Goal: Navigation & Orientation: Find specific page/section

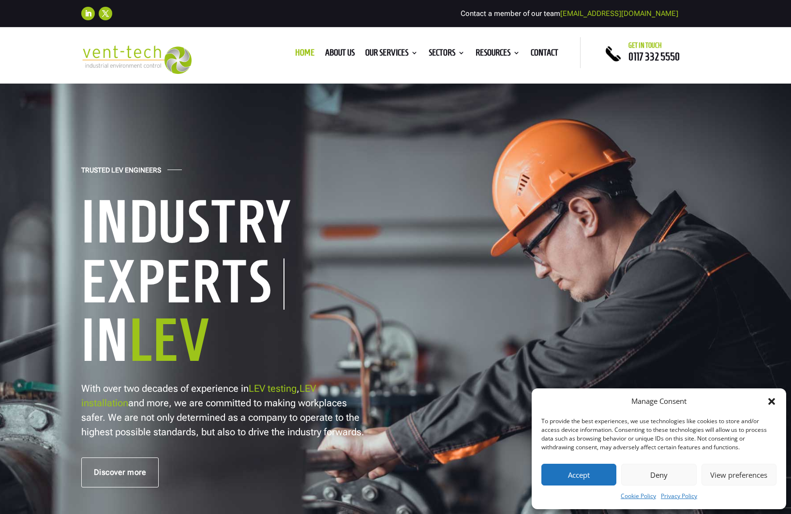
click at [289, 0] on div "Follow Follow Contact a member of our team enquiries@vent-tech.co.uk" at bounding box center [395, 14] width 791 height 28
click at [131, 54] on img at bounding box center [136, 59] width 111 height 29
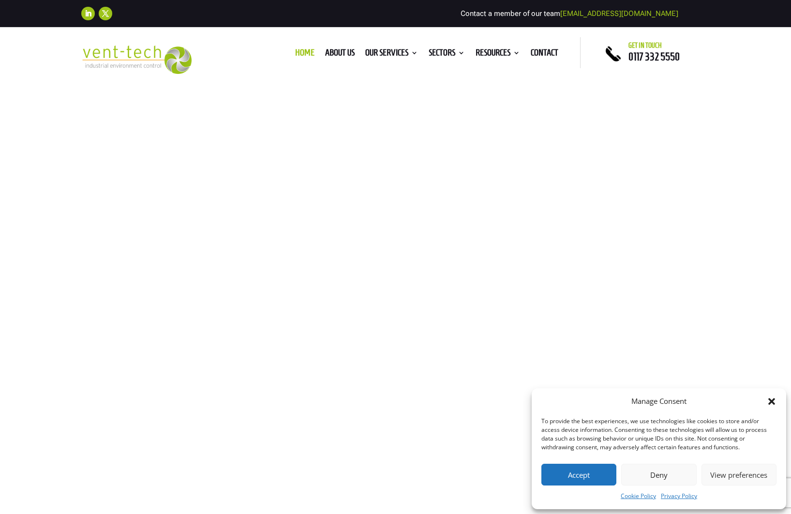
click at [131, 54] on img at bounding box center [136, 59] width 111 height 29
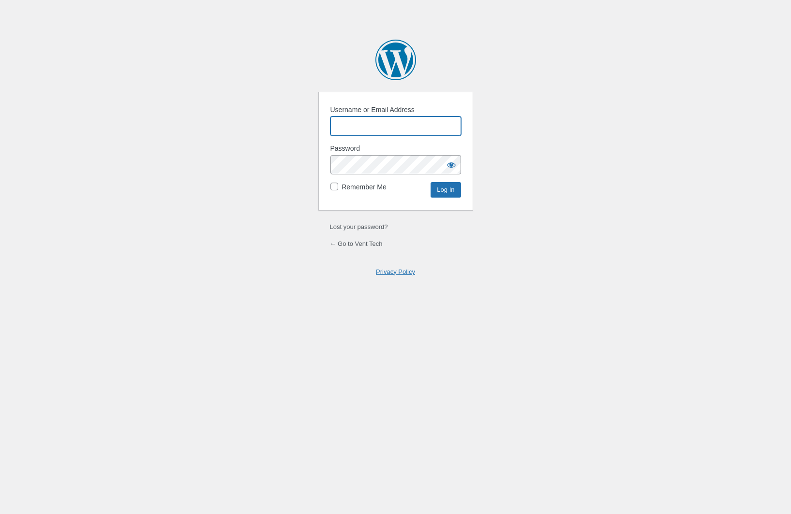
paste input "j3@KVRF9if8uG$KwU!5Cw%t0"
type input "j3@KVRF9if8uG$KwU!5Cw%t0"
click at [361, 123] on input "Username or Email Address" at bounding box center [395, 126] width 131 height 19
type input "flexdig"
click at [430, 182] on input "Log In" at bounding box center [445, 189] width 30 height 15
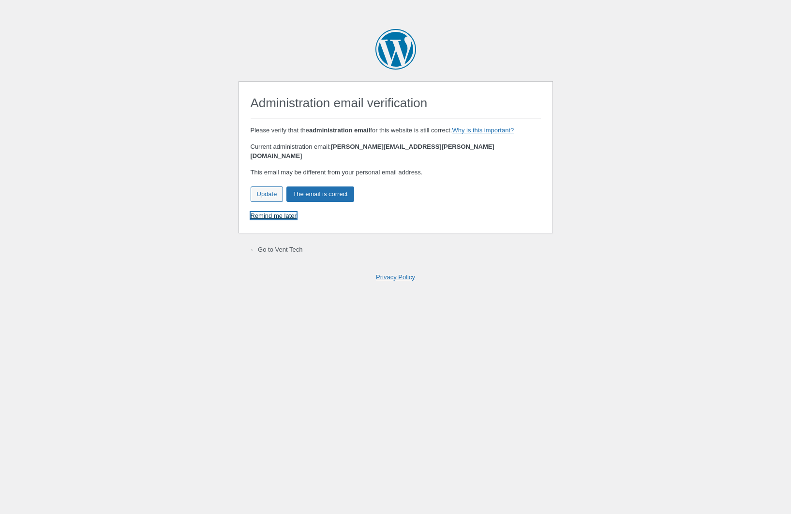
click at [286, 212] on link "Remind me later" at bounding box center [273, 215] width 46 height 7
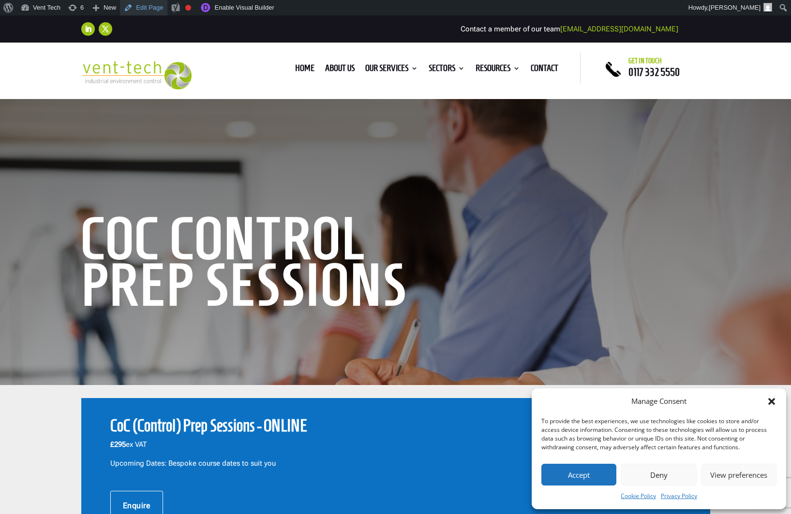
click at [148, 11] on link "Edit Page" at bounding box center [143, 7] width 47 height 15
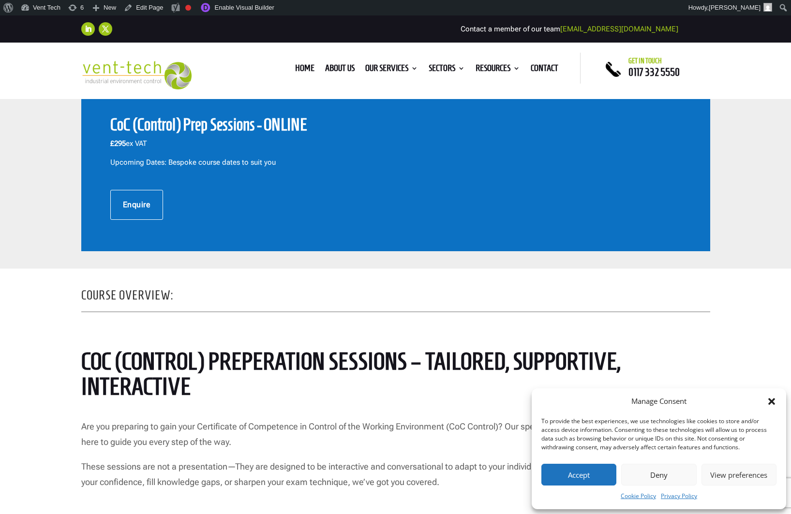
scroll to position [353, 0]
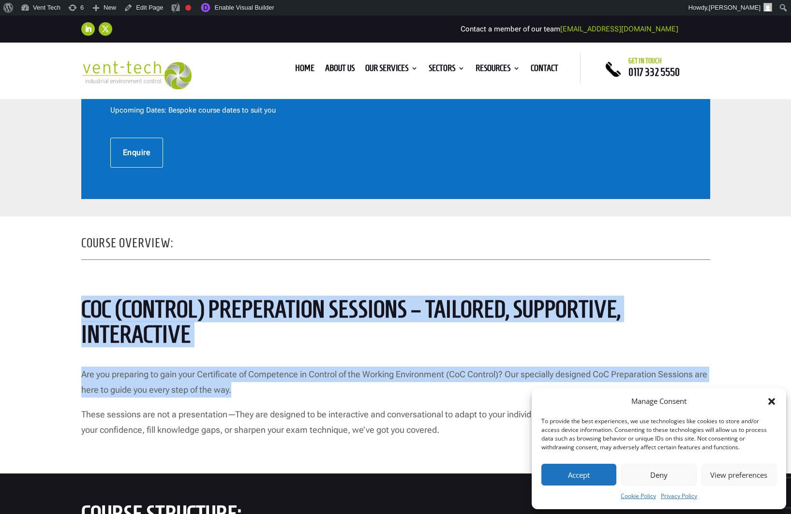
drag, startPoint x: 76, startPoint y: 306, endPoint x: 224, endPoint y: 407, distance: 179.2
click at [224, 407] on div "Course Overview: CoC (control) preperation sessions – Tailored, supportive, int…" at bounding box center [395, 349] width 791 height 250
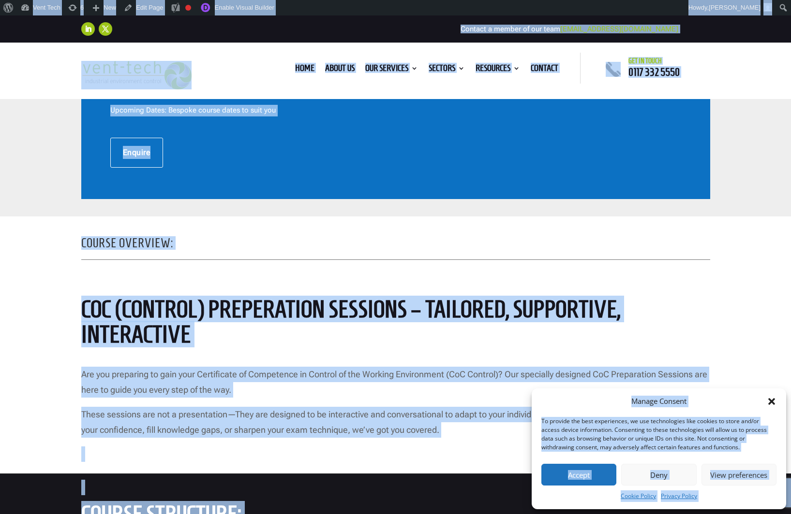
copy div "CoC (control) preperation sessions – Tailored, supportive, interactive Are you …"
click at [271, 326] on h2 "CoC (control) preperation sessions – Tailored, supportive, interactive" at bounding box center [395, 325] width 629 height 56
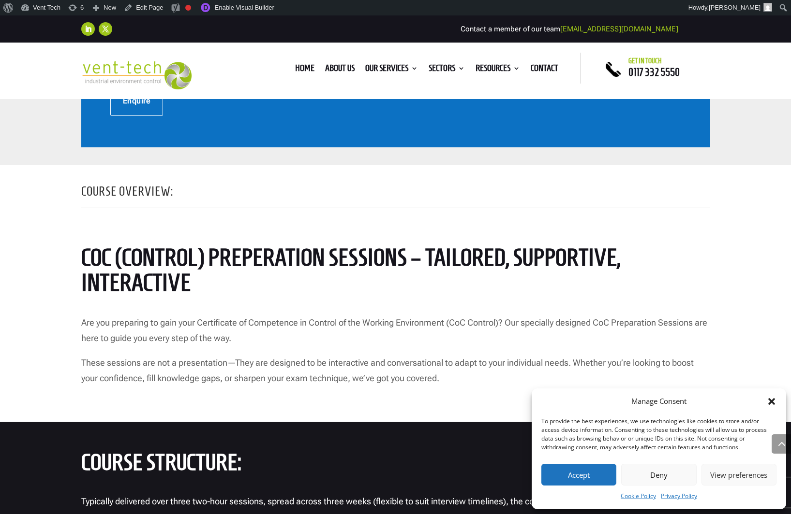
scroll to position [378, 0]
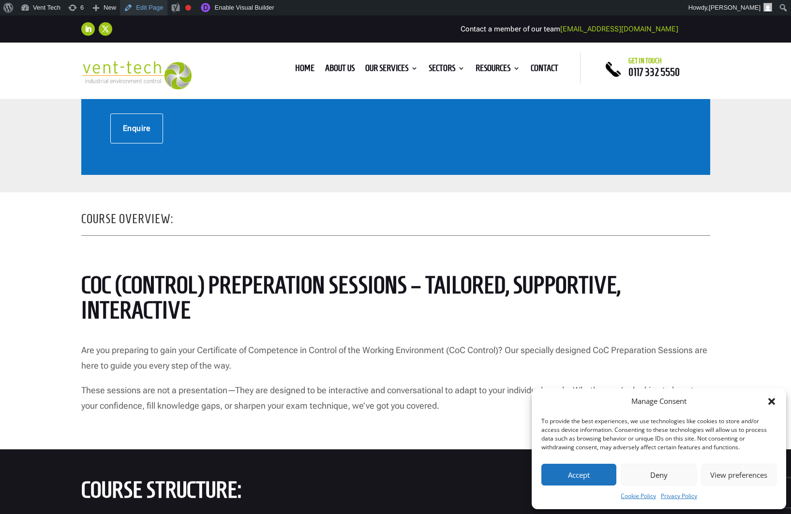
click at [154, 14] on link "Edit Page" at bounding box center [143, 7] width 47 height 15
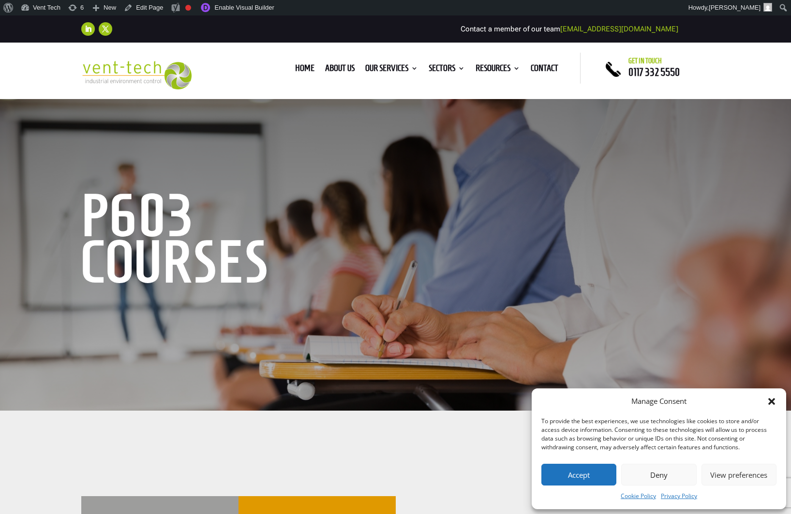
scroll to position [25, 0]
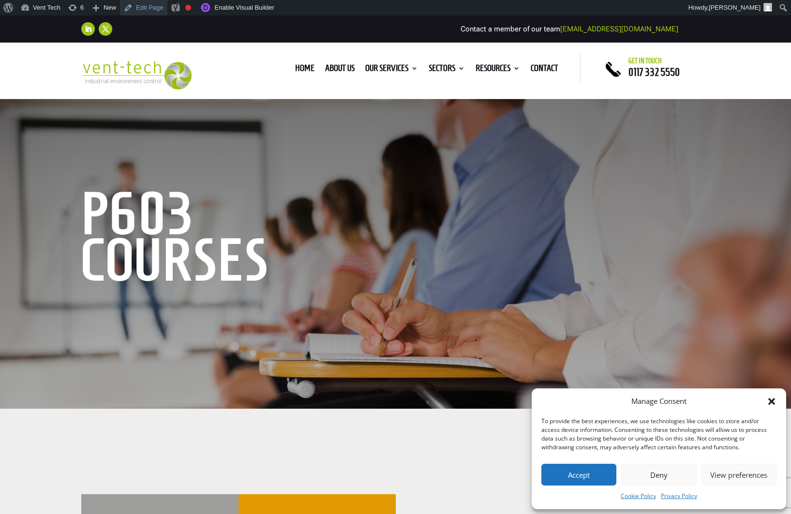
click at [148, 14] on link "Edit Page" at bounding box center [143, 7] width 47 height 15
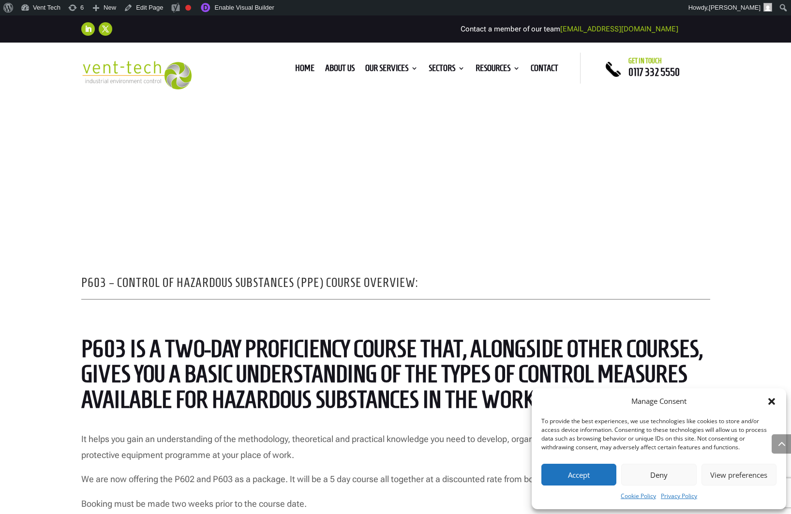
scroll to position [676, 0]
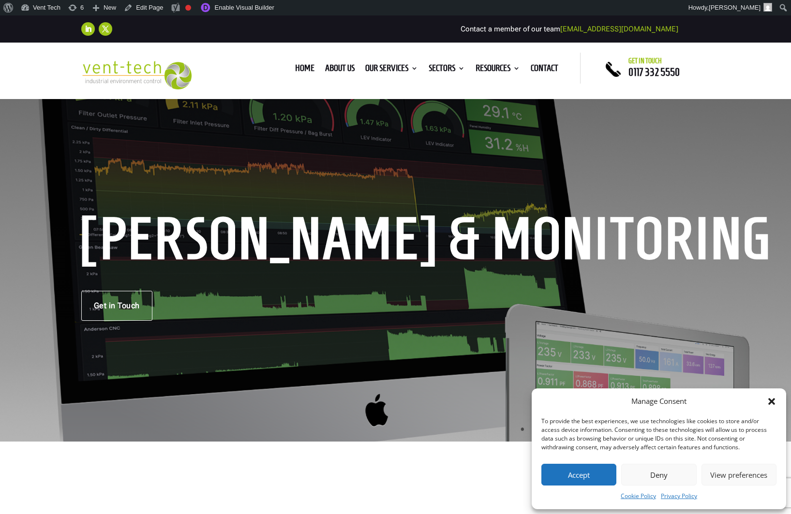
click at [220, 55] on div "Home About us Our Services Consultancy Design Installation Commissioning Testin…" at bounding box center [394, 68] width 369 height 31
click at [150, 13] on link "Edit Page" at bounding box center [143, 7] width 47 height 15
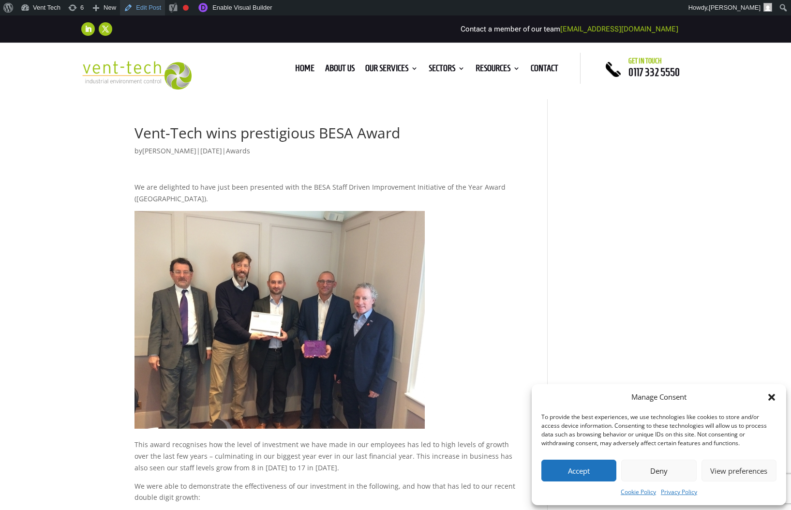
click at [148, 11] on link "Edit Post" at bounding box center [142, 7] width 45 height 15
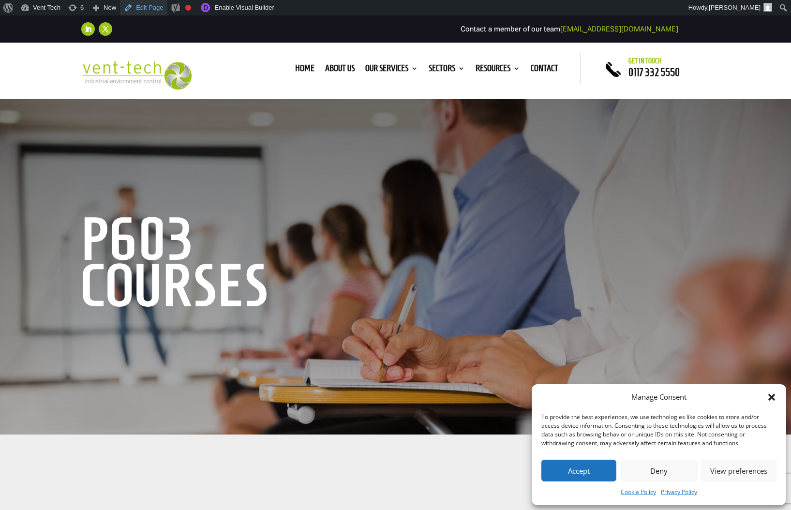
click at [155, 10] on link "Edit Page" at bounding box center [143, 7] width 47 height 15
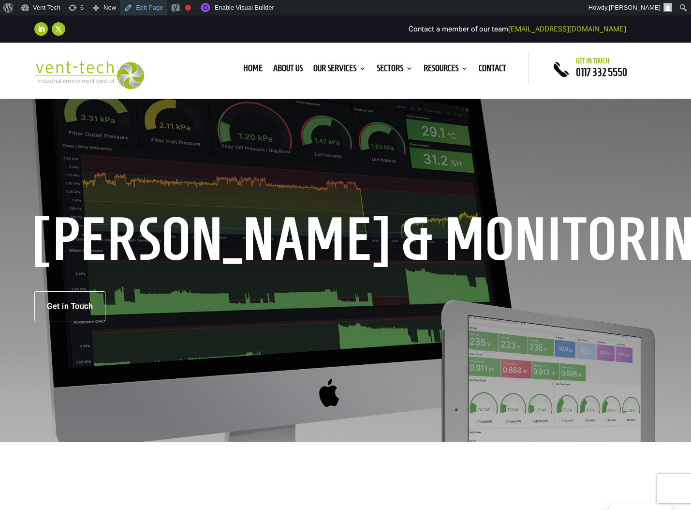
click at [149, 8] on link "Edit Page" at bounding box center [143, 7] width 47 height 15
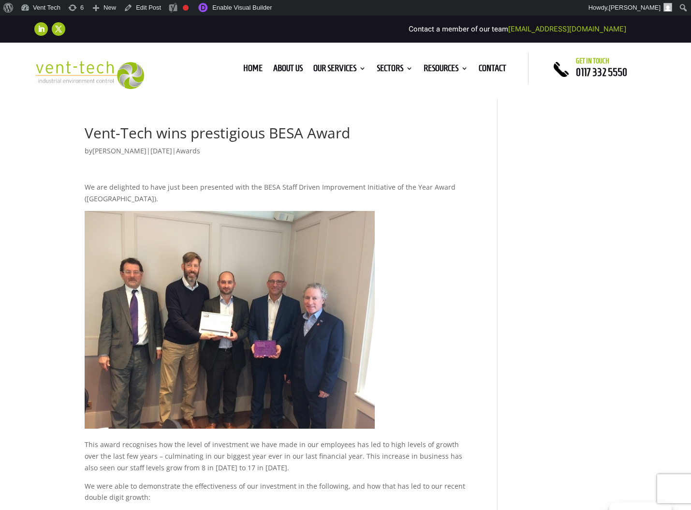
click at [187, 72] on div "Home About us Our Services Consultancy Design Installation Commissioning Testin…" at bounding box center [333, 68] width 343 height 15
click at [148, 11] on link "Edit Post" at bounding box center [142, 7] width 45 height 15
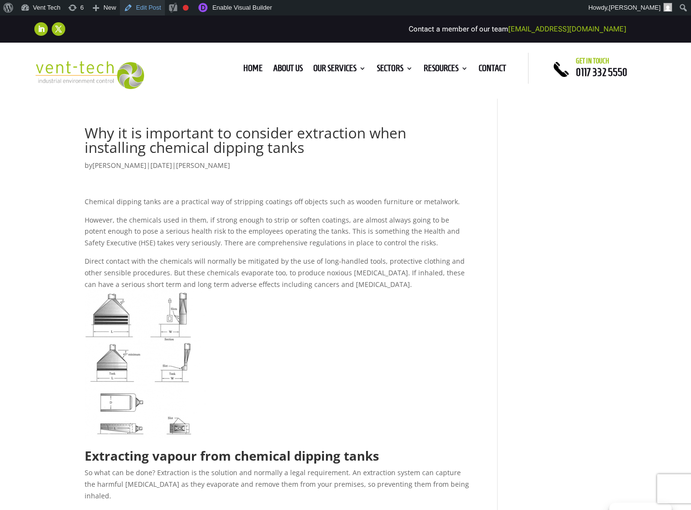
click at [153, 11] on link "Edit Post" at bounding box center [142, 7] width 45 height 15
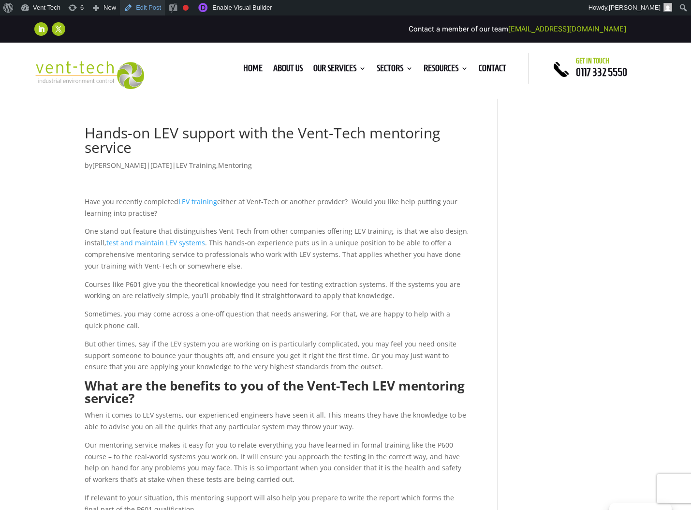
click at [150, 7] on link "Edit Post" at bounding box center [142, 7] width 45 height 15
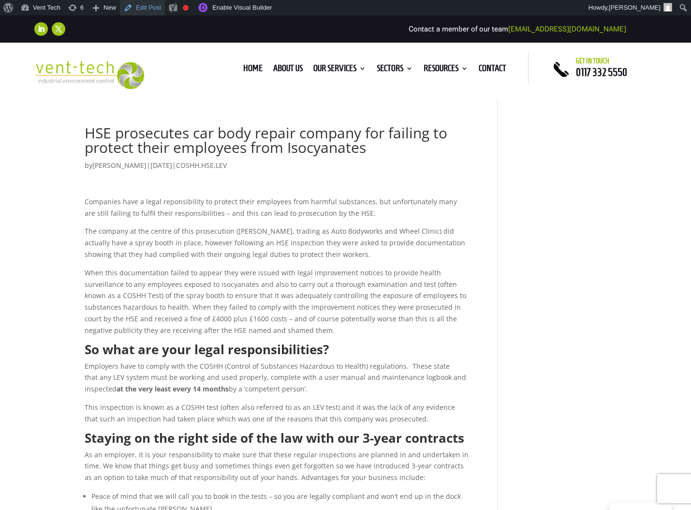
click at [150, 7] on link "Edit Post" at bounding box center [142, 7] width 45 height 15
click at [175, 75] on div "Home About us Our Services Consultancy Design Installation Commissioning Testin…" at bounding box center [333, 68] width 343 height 15
click at [150, 9] on link "Edit Post" at bounding box center [142, 7] width 45 height 15
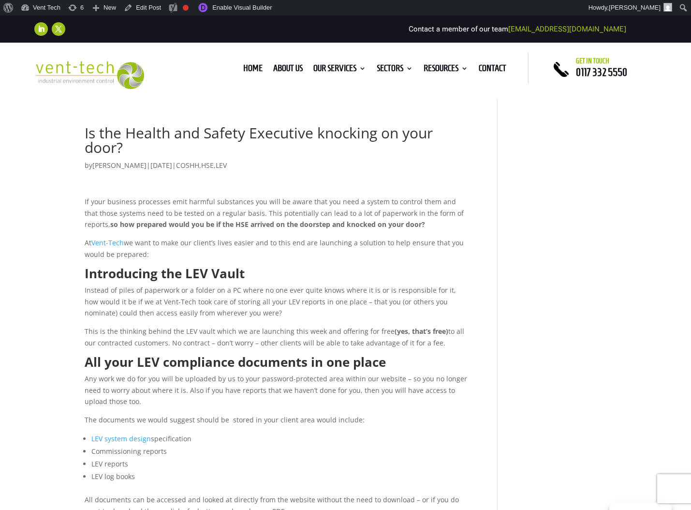
click at [151, 239] on p "At Vent-Tech we want to make our client’s lives easier and to this end are laun…" at bounding box center [277, 252] width 384 height 30
click at [146, 10] on link "Edit Post" at bounding box center [142, 7] width 45 height 15
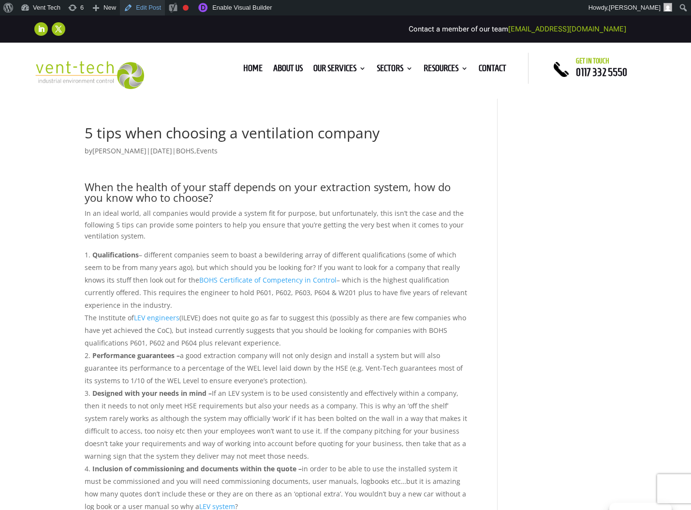
click at [149, 10] on link "Edit Post" at bounding box center [142, 7] width 45 height 15
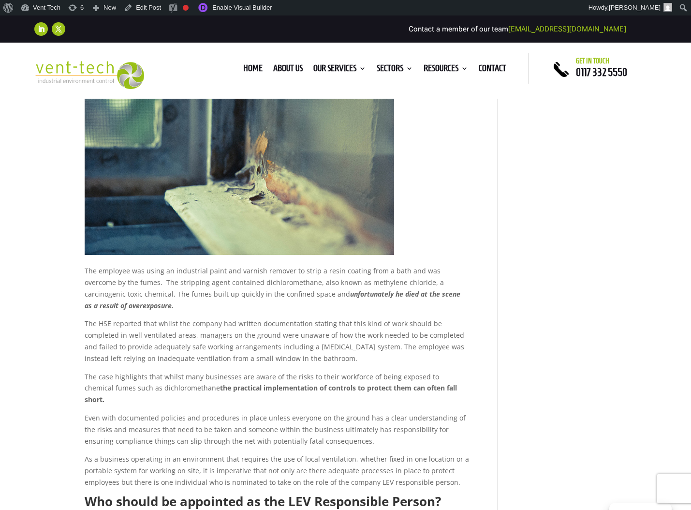
scroll to position [149, 0]
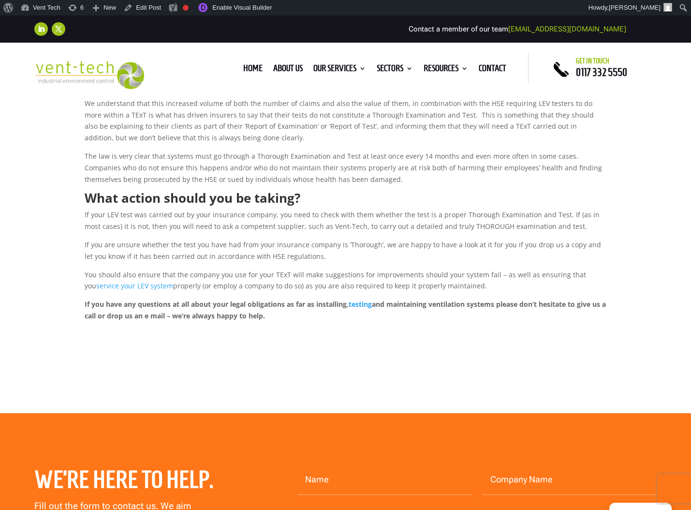
scroll to position [368, 0]
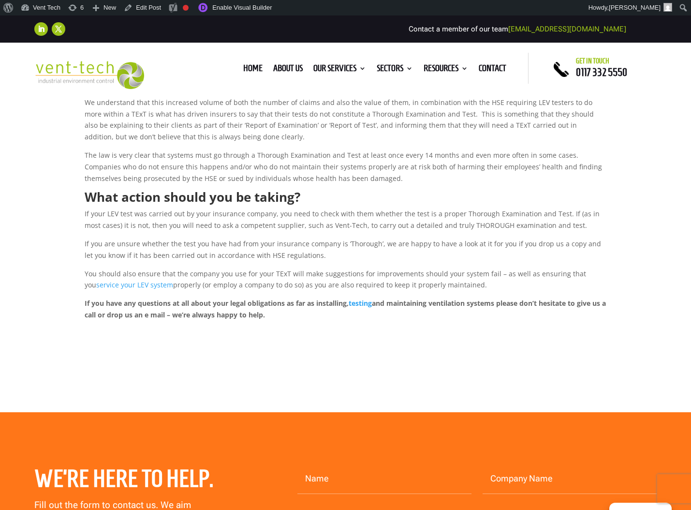
click at [179, 63] on div "Home About us Our Services Consultancy Design Installation Commissioning Testin…" at bounding box center [333, 68] width 343 height 15
click at [148, 9] on link "Edit Post" at bounding box center [142, 7] width 45 height 15
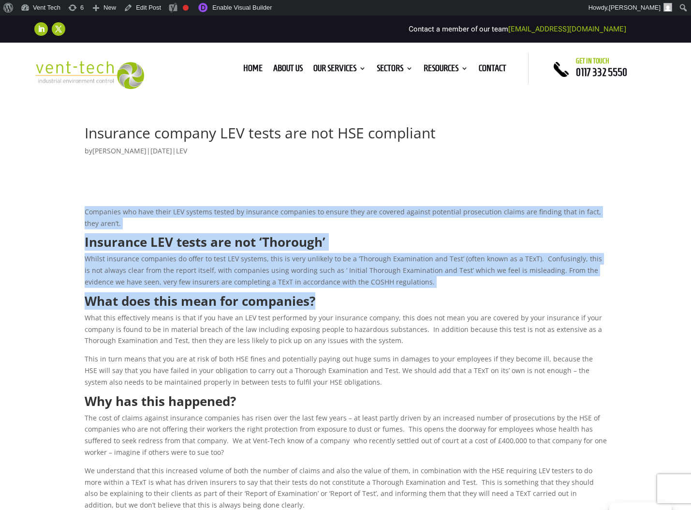
drag, startPoint x: 82, startPoint y: 203, endPoint x: 421, endPoint y: 296, distance: 351.0
click at [421, 296] on div "Insurance company LEV tests are not HSE compliant by [PERSON_NAME] | [DATE] | L…" at bounding box center [345, 397] width 691 height 764
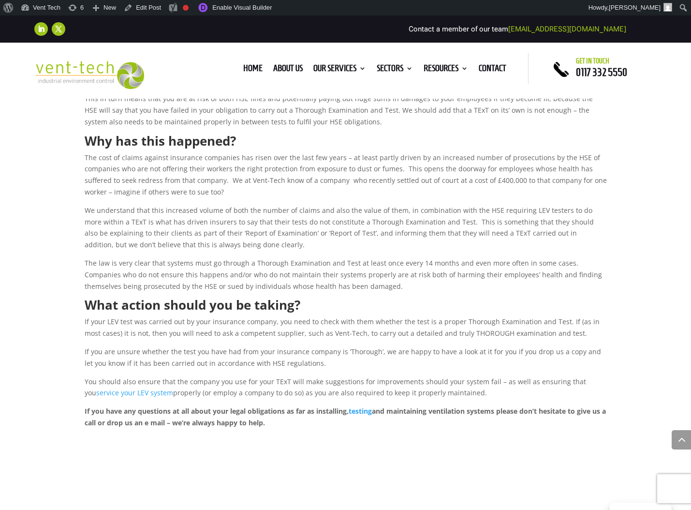
scroll to position [583, 0]
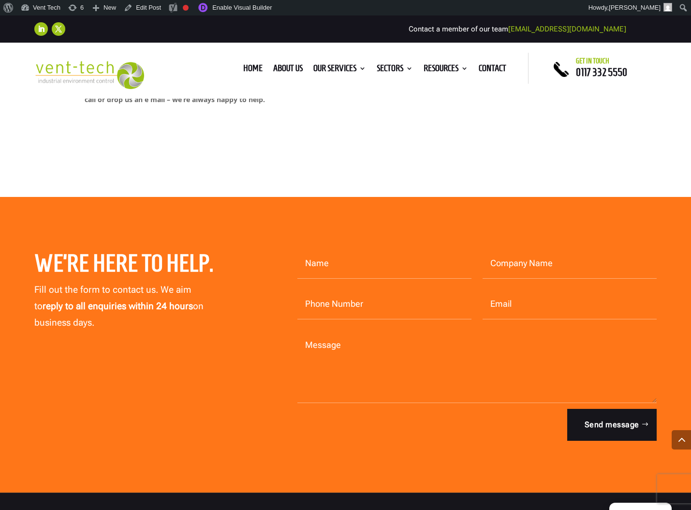
copy div "Loremipsu dol sita conse ADI elitsed doeius te incididun utlaboree do magnaa en…"
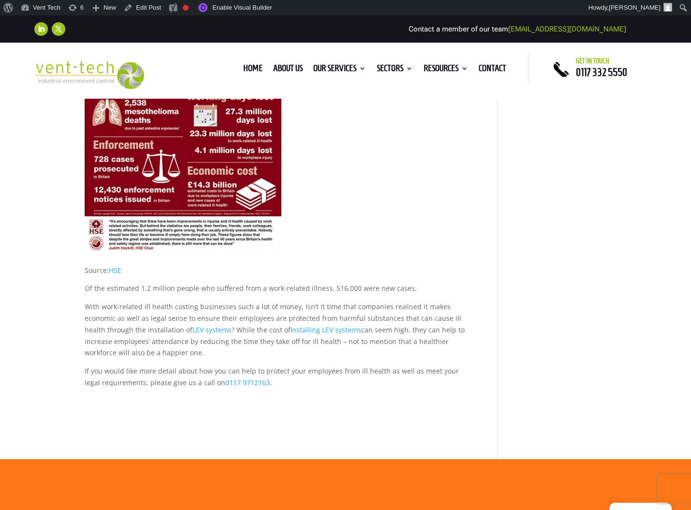
scroll to position [338, 0]
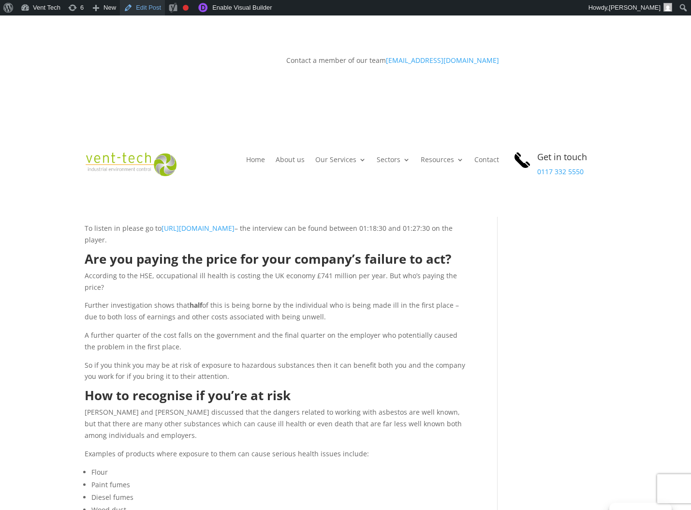
click at [145, 10] on link "Edit Post" at bounding box center [142, 7] width 45 height 15
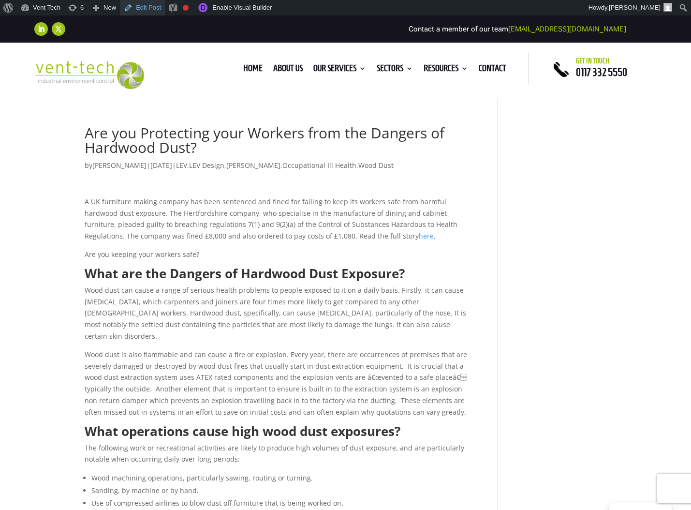
click at [147, 10] on link "Edit Post" at bounding box center [142, 7] width 45 height 15
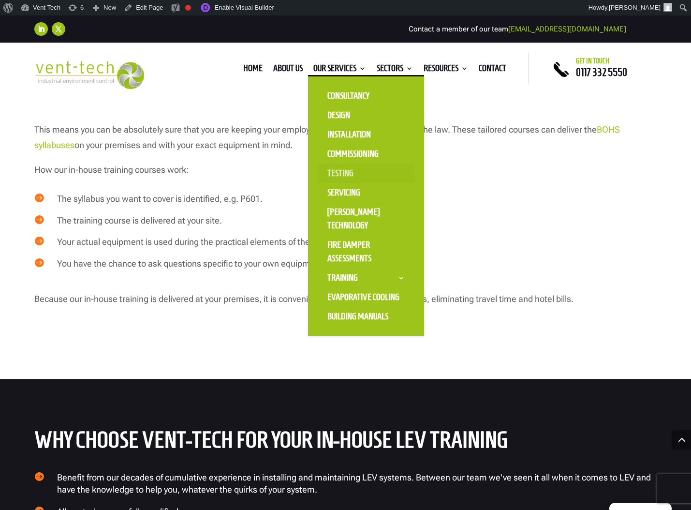
scroll to position [549, 0]
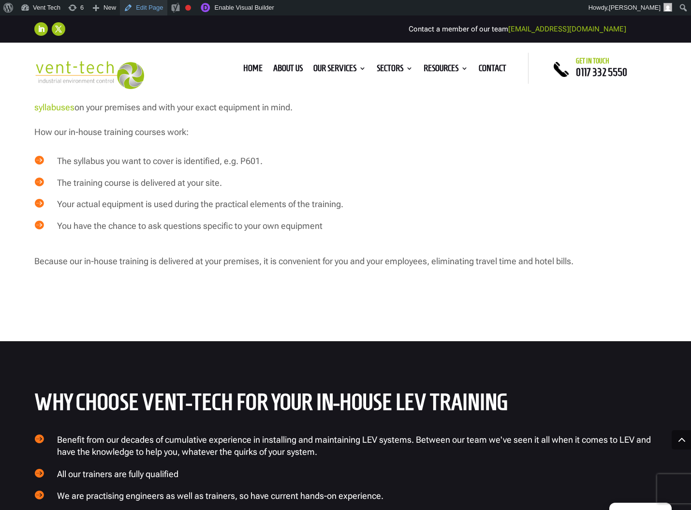
click at [148, 9] on link "Edit Page" at bounding box center [143, 7] width 47 height 15
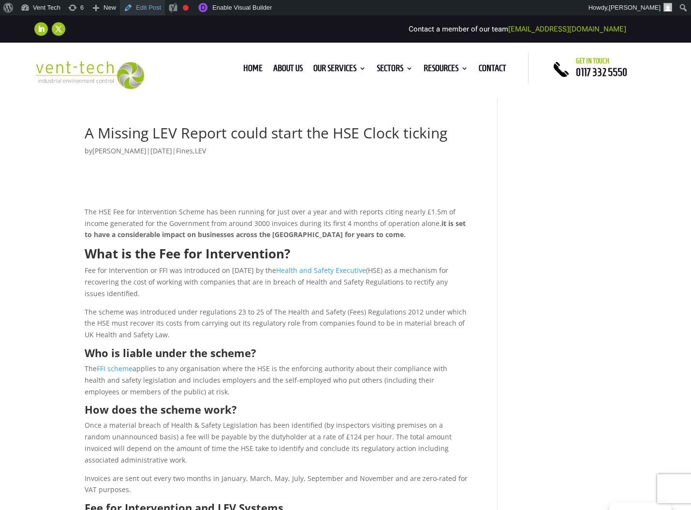
click at [147, 10] on link "Edit Post" at bounding box center [142, 7] width 45 height 15
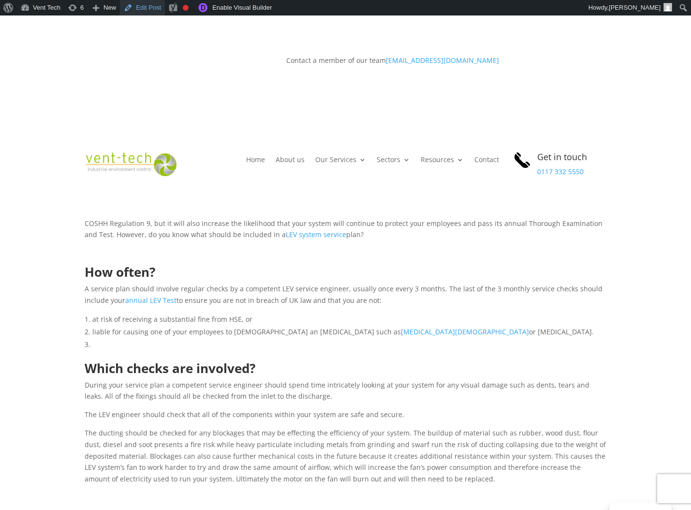
click at [147, 12] on link "Edit Post" at bounding box center [142, 7] width 45 height 15
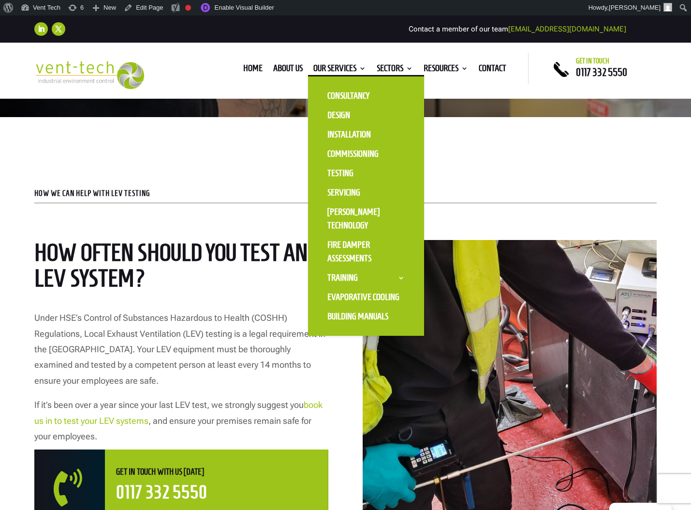
scroll to position [326, 0]
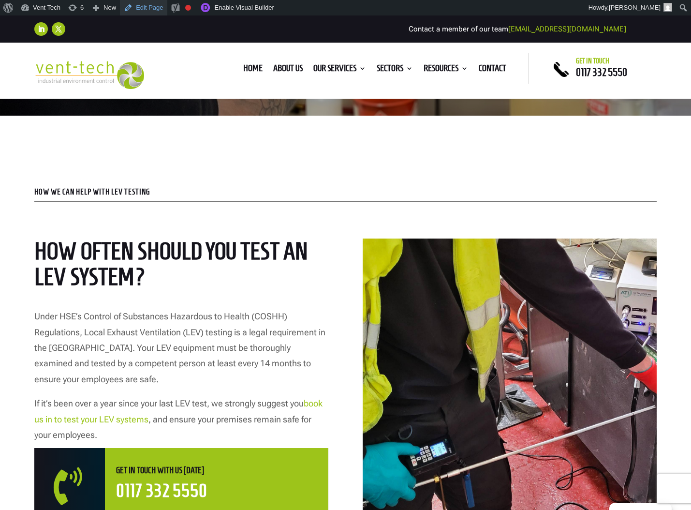
click at [155, 7] on link "Edit Page" at bounding box center [143, 7] width 47 height 15
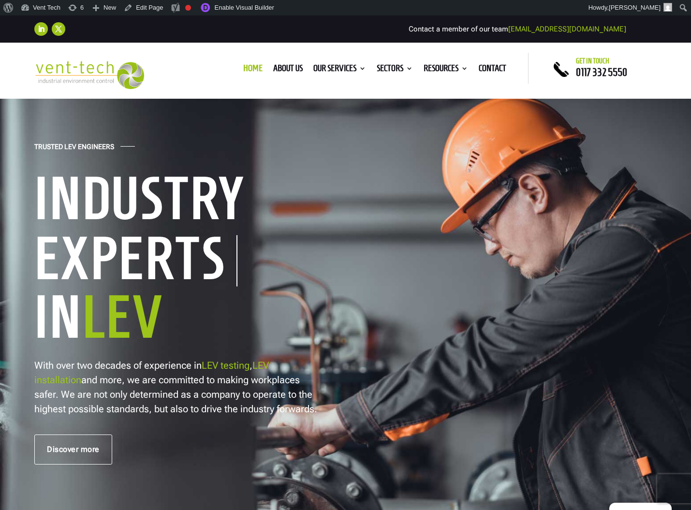
scroll to position [40, 0]
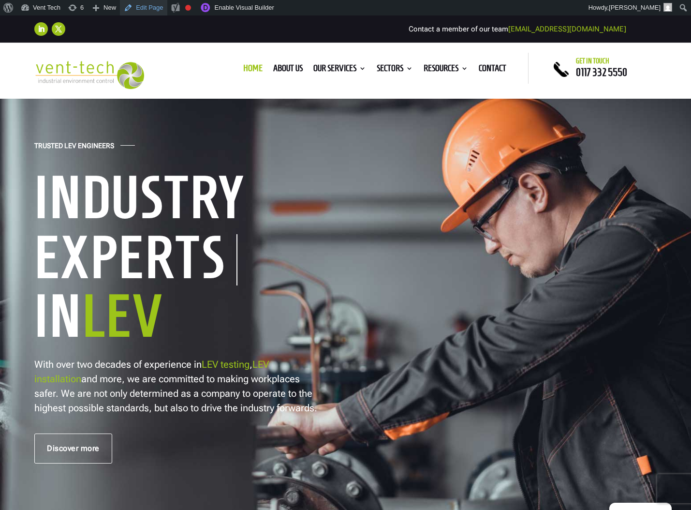
click at [144, 8] on link "Edit Page" at bounding box center [143, 7] width 47 height 15
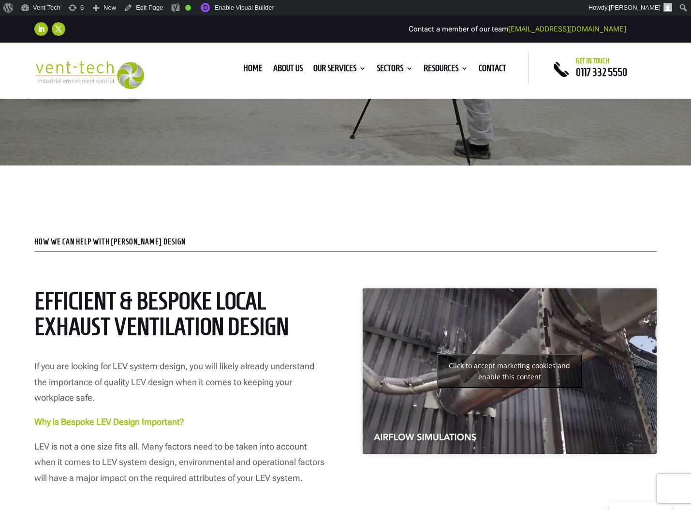
scroll to position [279, 0]
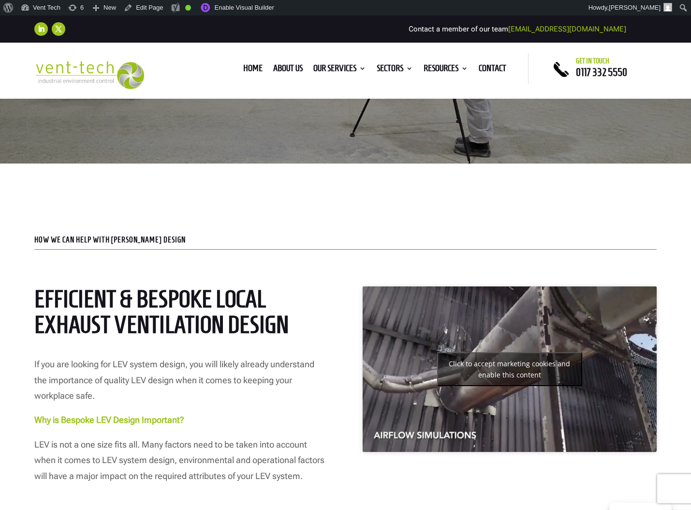
click at [237, 312] on h2 "Efficient & Bespoke Local Exhaust Ventilation Design" at bounding box center [181, 314] width 294 height 56
click at [225, 323] on h2 "Efficient & Bespoke Local Exhaust Ventilation Design" at bounding box center [181, 314] width 294 height 56
click at [141, 9] on link "Edit Page" at bounding box center [143, 7] width 47 height 15
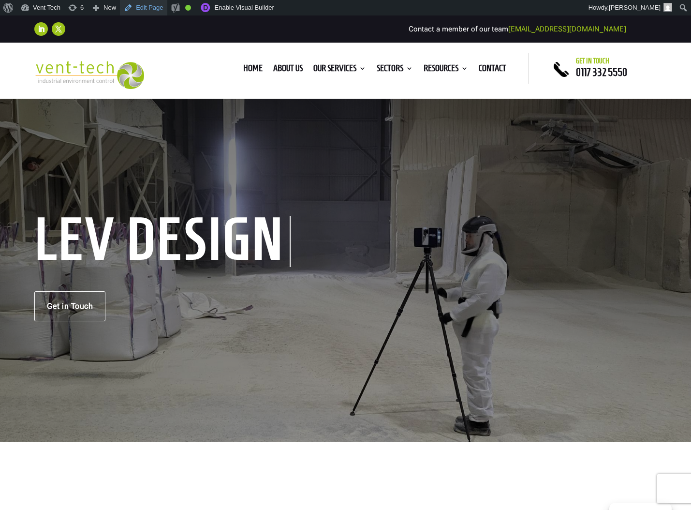
click at [149, 11] on link "Edit Page" at bounding box center [143, 7] width 47 height 15
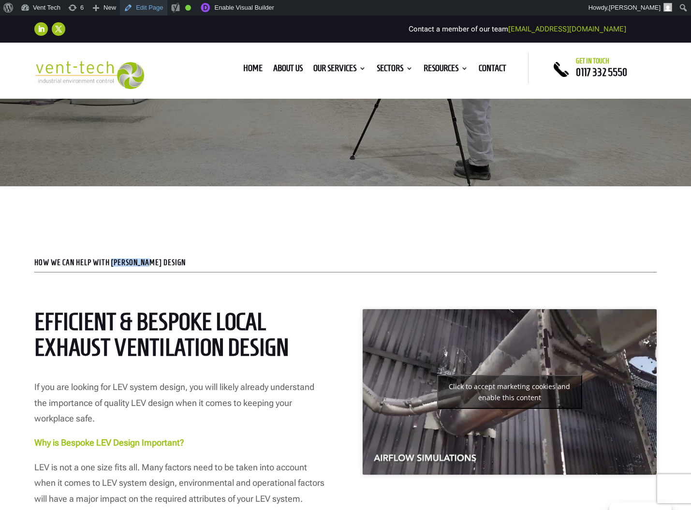
click at [153, 8] on link "Edit Page" at bounding box center [143, 7] width 47 height 15
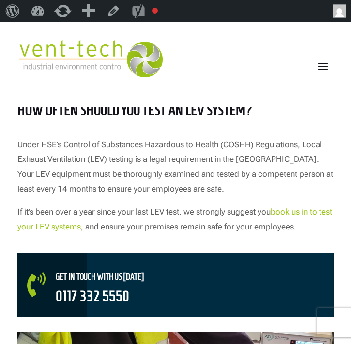
scroll to position [302, 0]
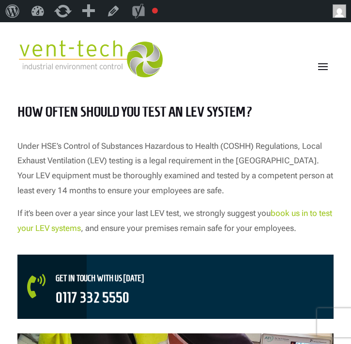
click at [318, 62] on span at bounding box center [322, 66] width 15 height 15
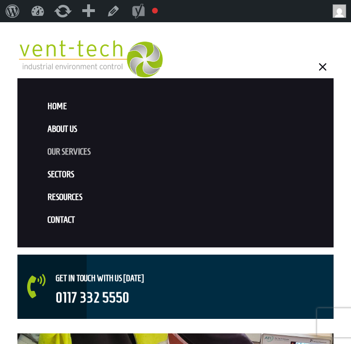
click at [59, 154] on link "Our Services" at bounding box center [175, 152] width 284 height 23
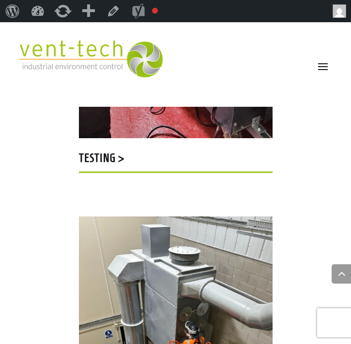
scroll to position [1417, 0]
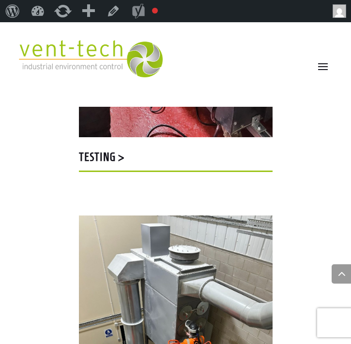
click at [97, 162] on h5 "Testing >" at bounding box center [175, 159] width 193 height 16
